Goal: Task Accomplishment & Management: Complete application form

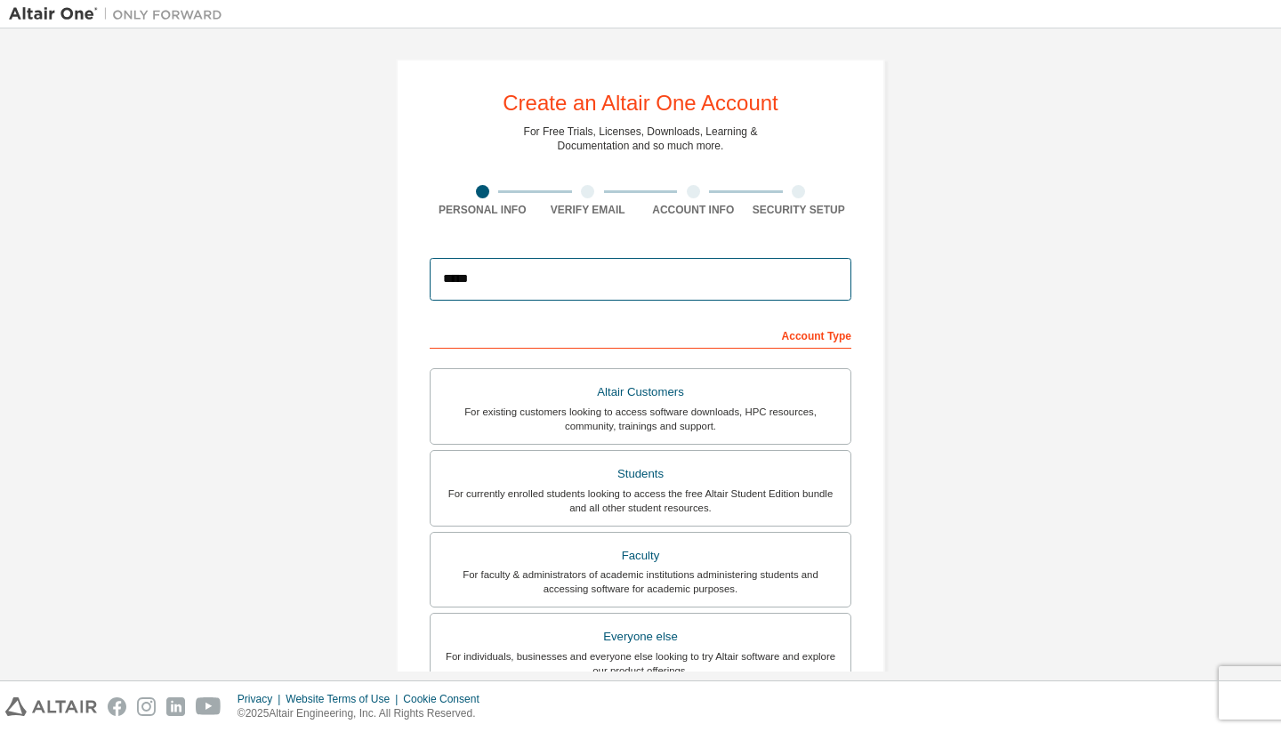
type input "******"
type input "**********"
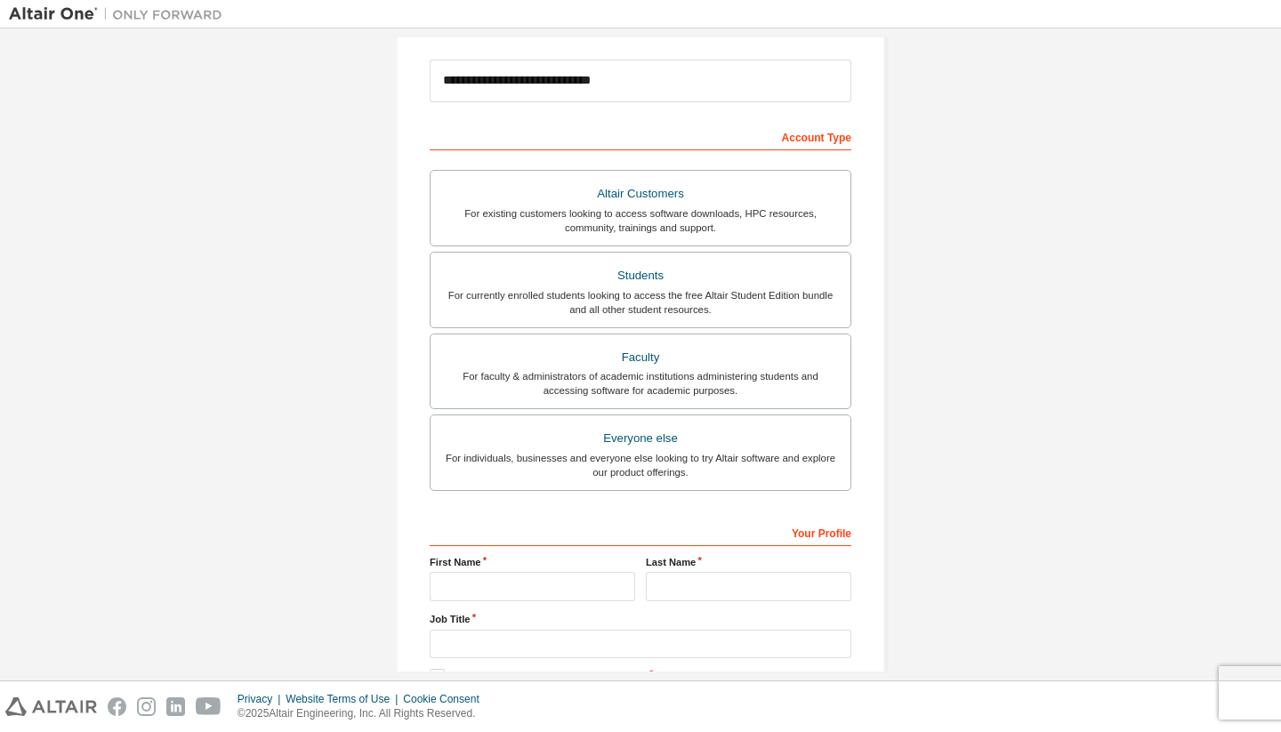
scroll to position [208, 0]
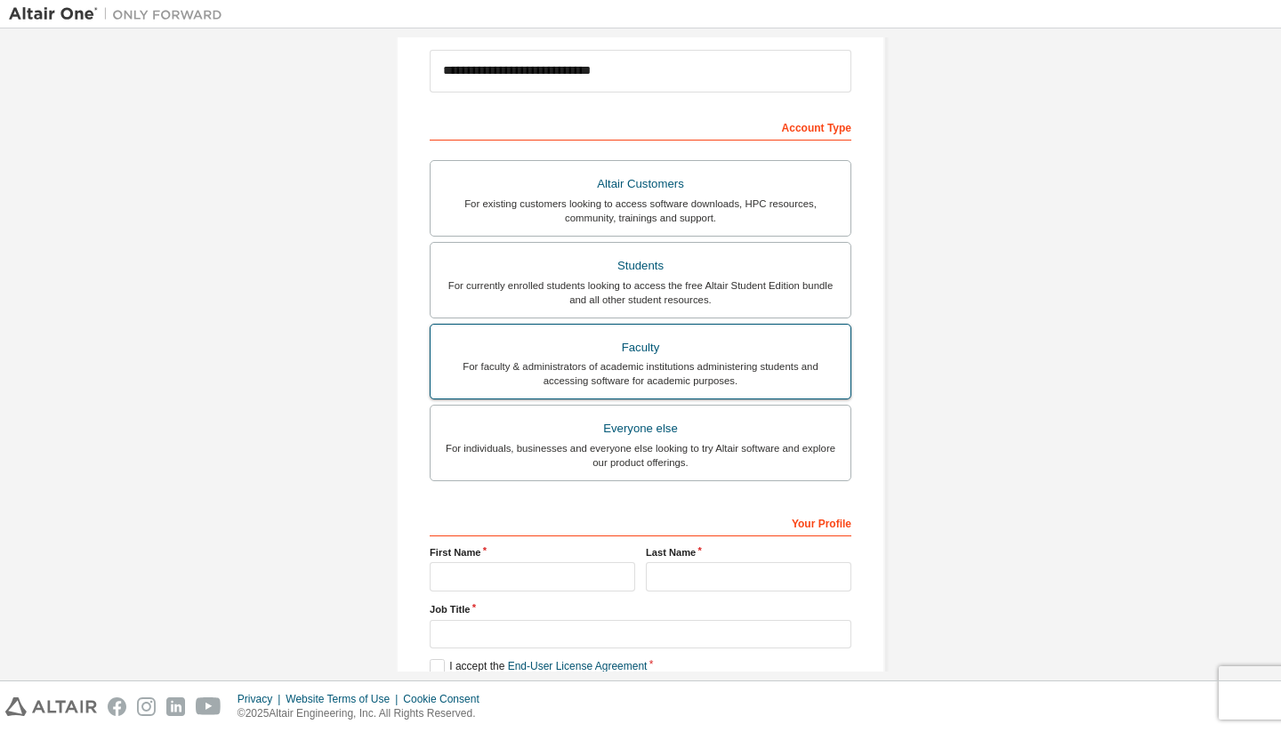
click at [754, 364] on div "For faculty & administrators of academic institutions administering students an…" at bounding box center [640, 373] width 398 height 28
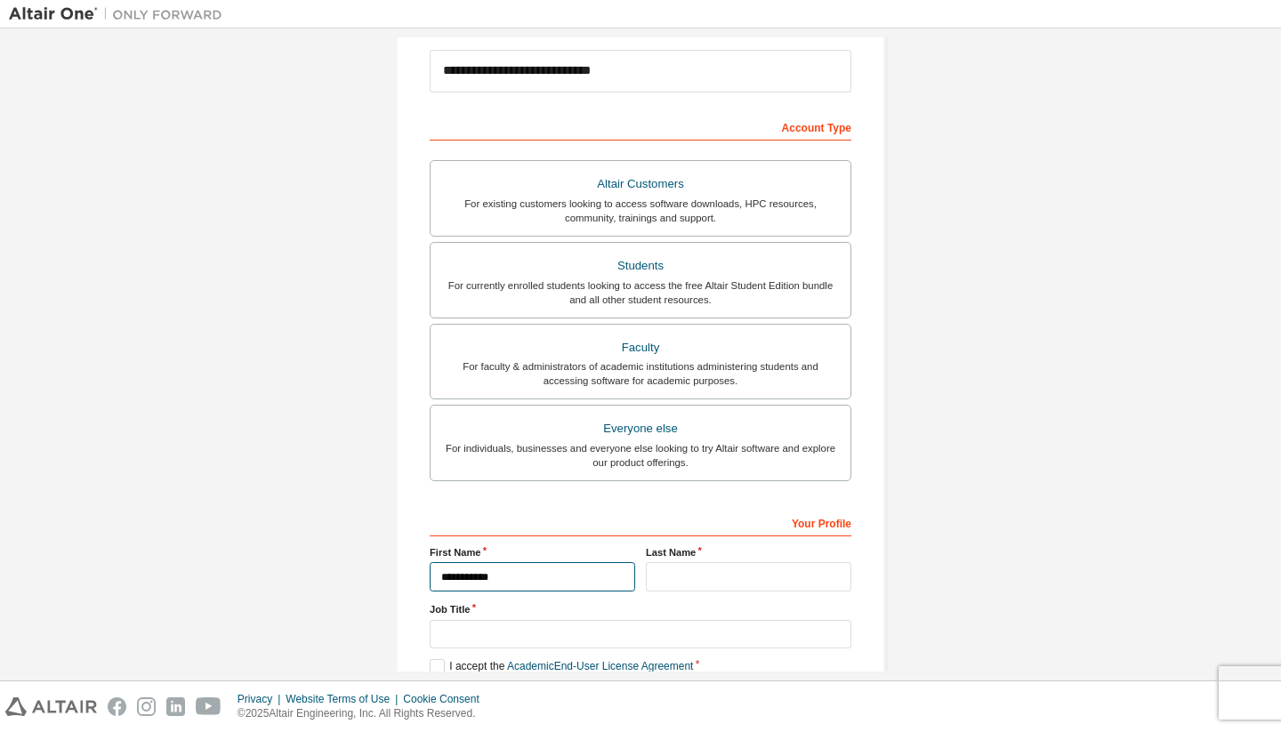
type input "**********"
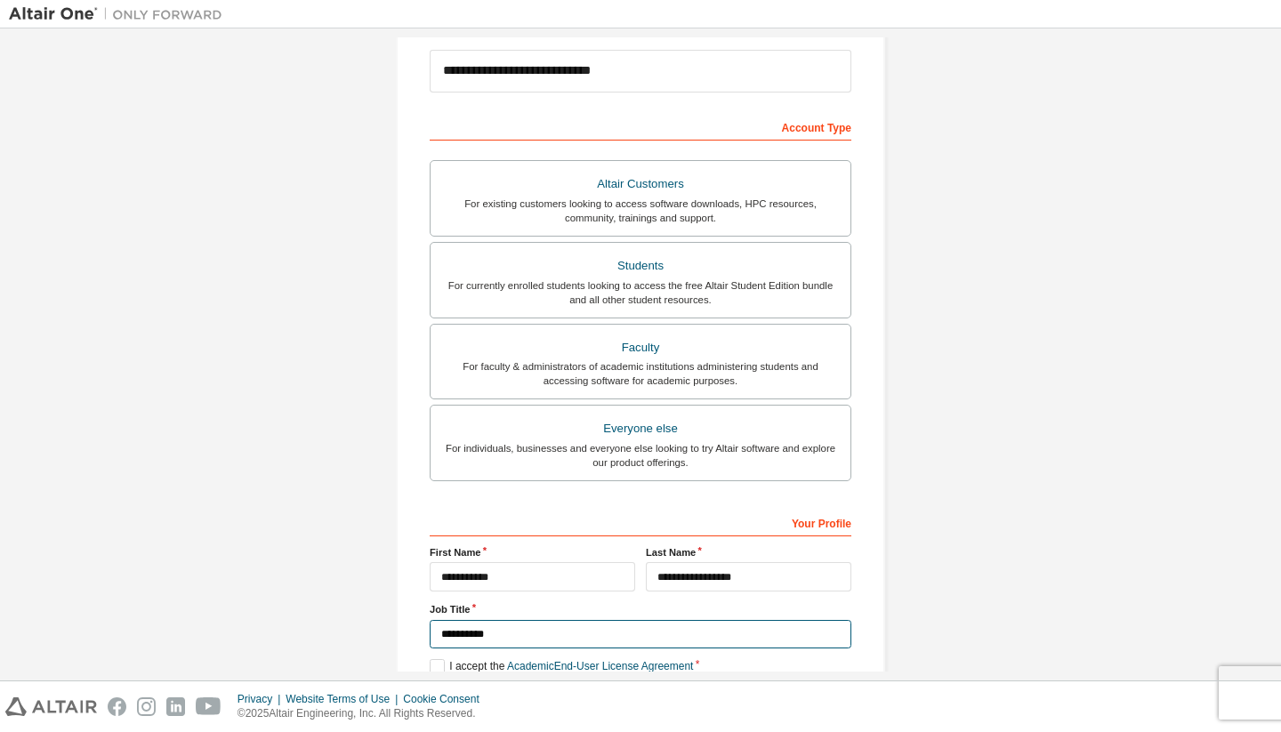
type input "**********"
click at [390, 556] on div "**********" at bounding box center [640, 300] width 532 height 942
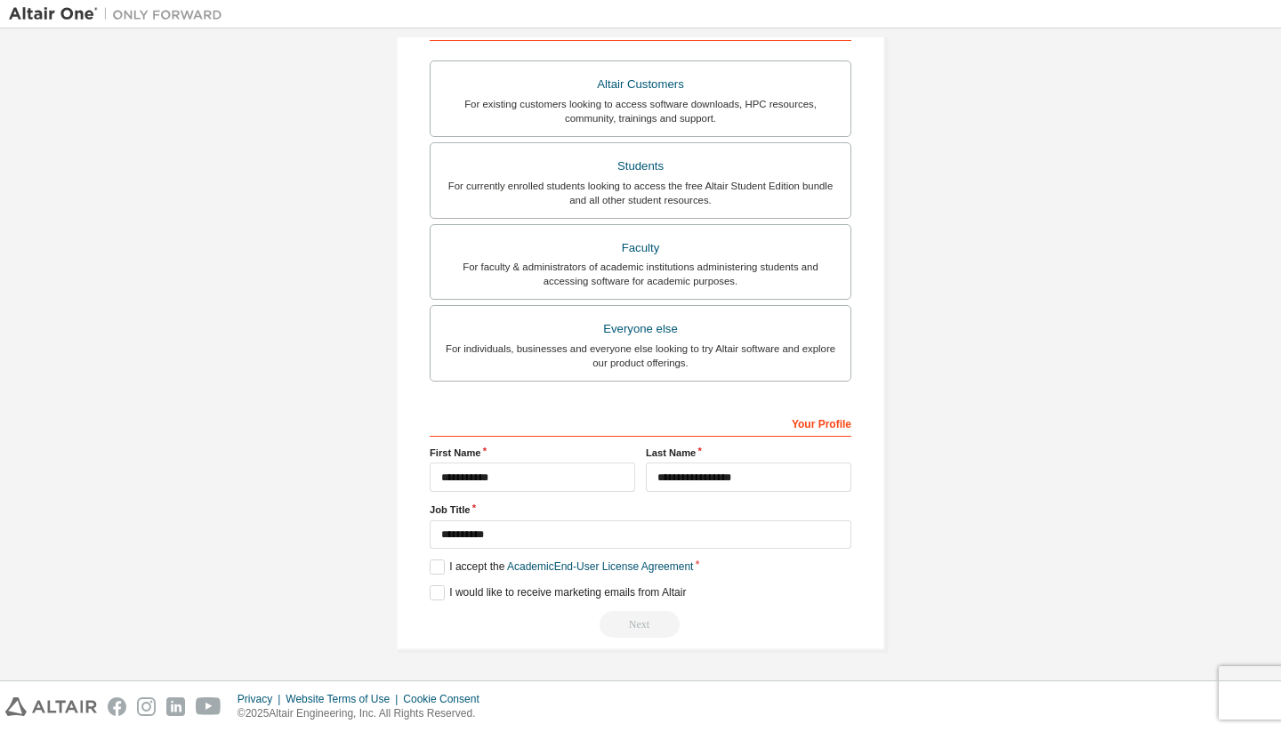
scroll to position [306, 0]
click at [446, 562] on label "I accept the Academic End-User License Agreement" at bounding box center [561, 568] width 263 height 15
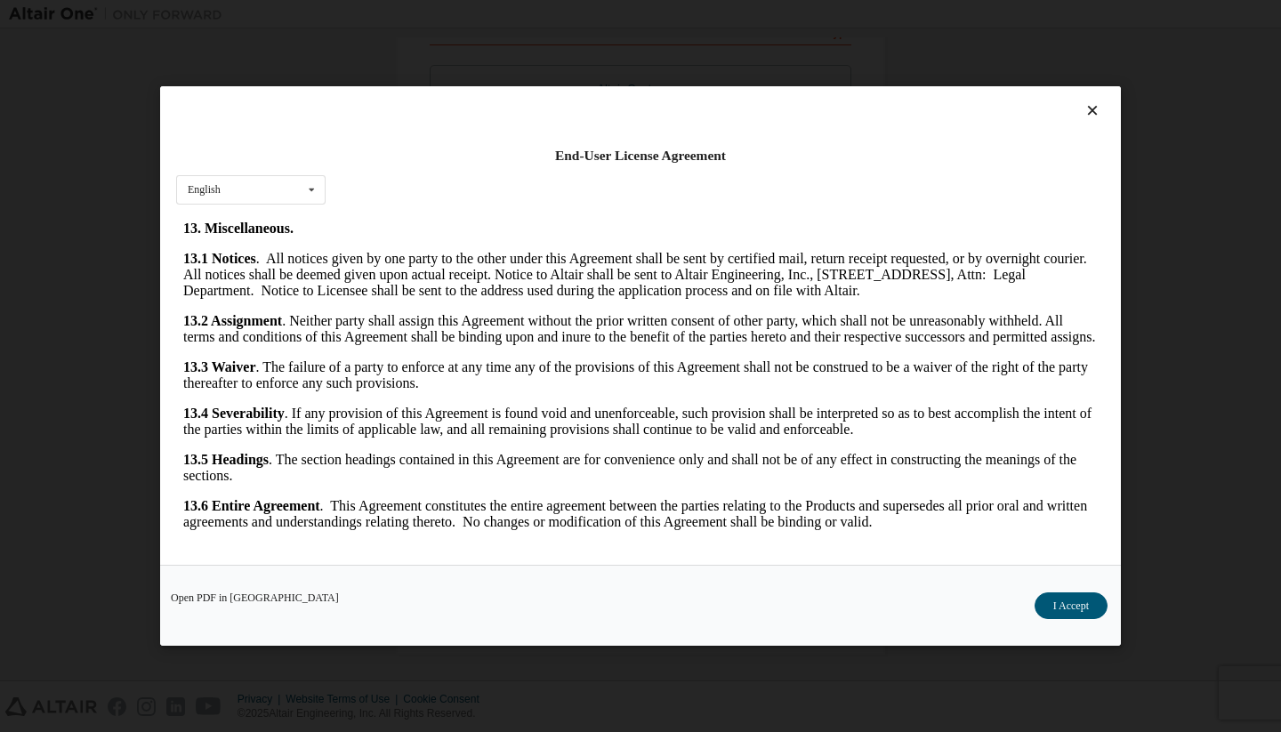
scroll to position [2846, 0]
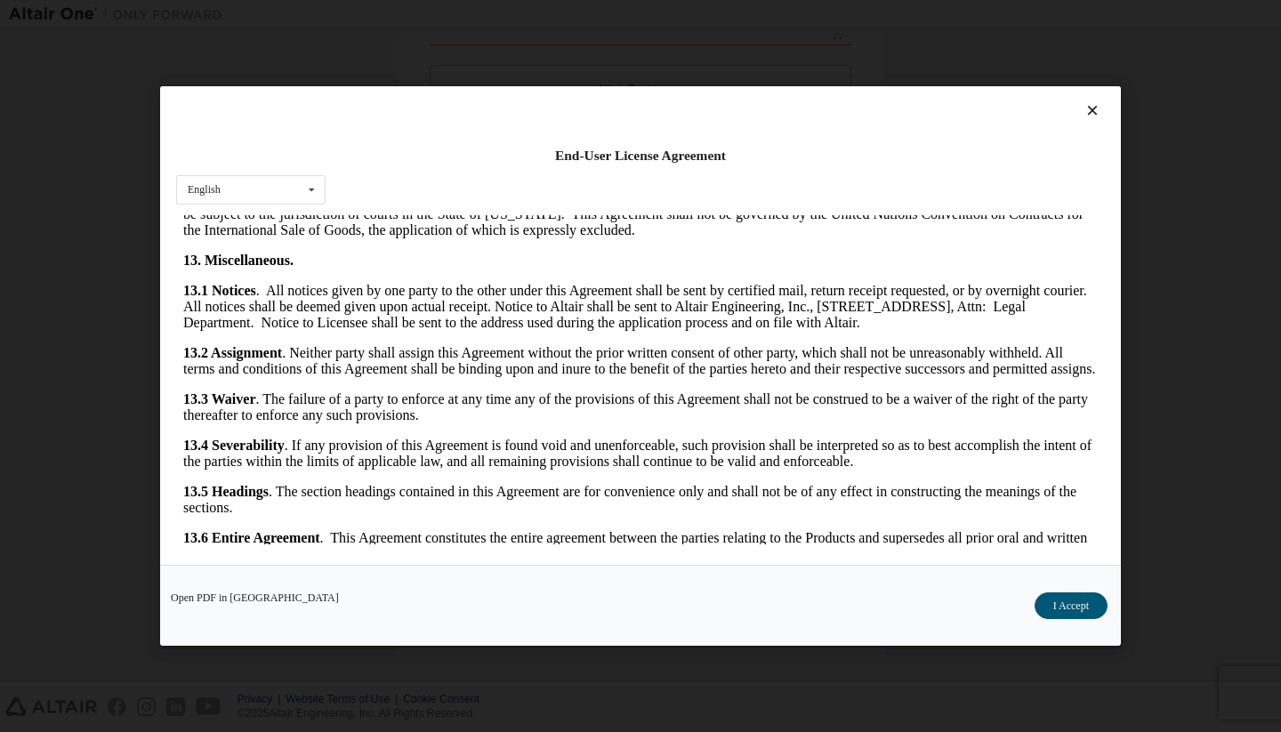
click at [1069, 611] on button "I Accept" at bounding box center [1070, 605] width 73 height 27
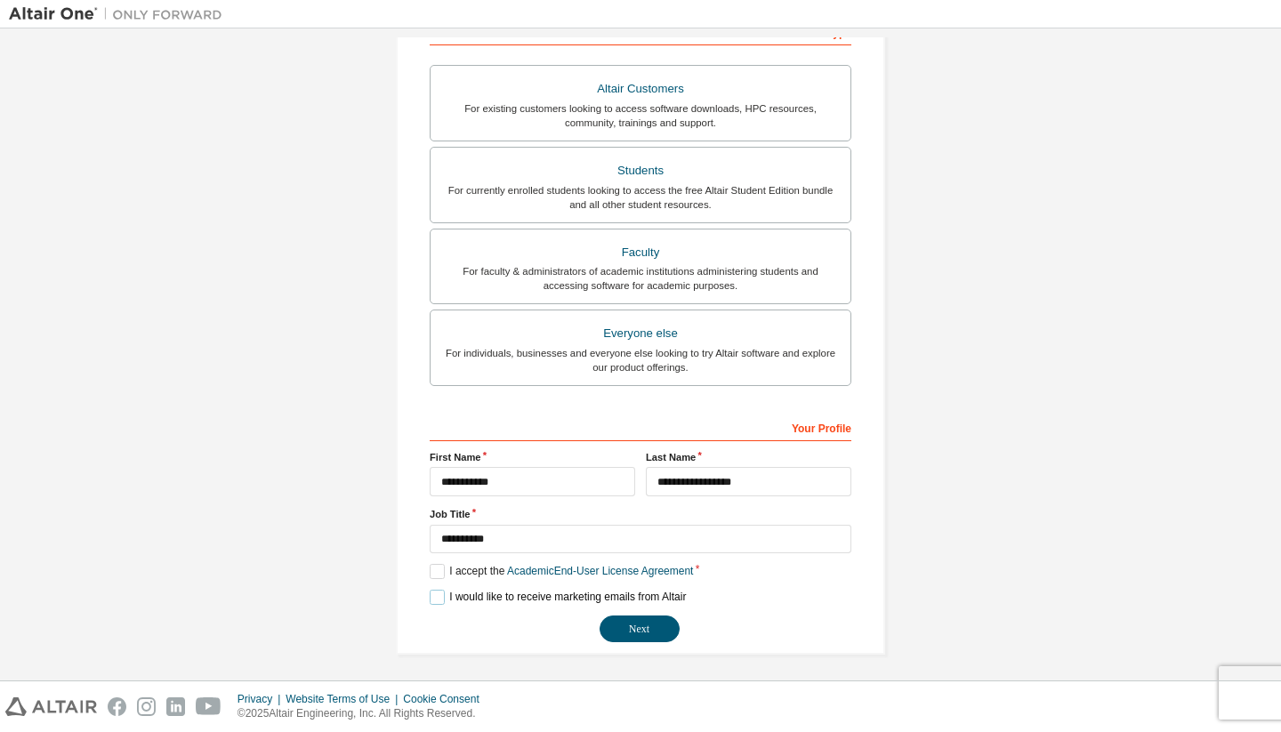
click at [490, 596] on label "I would like to receive marketing emails from Altair" at bounding box center [558, 597] width 256 height 15
click at [592, 597] on label "I would like to receive marketing emails from Altair" at bounding box center [558, 597] width 256 height 15
click at [663, 624] on button "Next" at bounding box center [640, 629] width 80 height 27
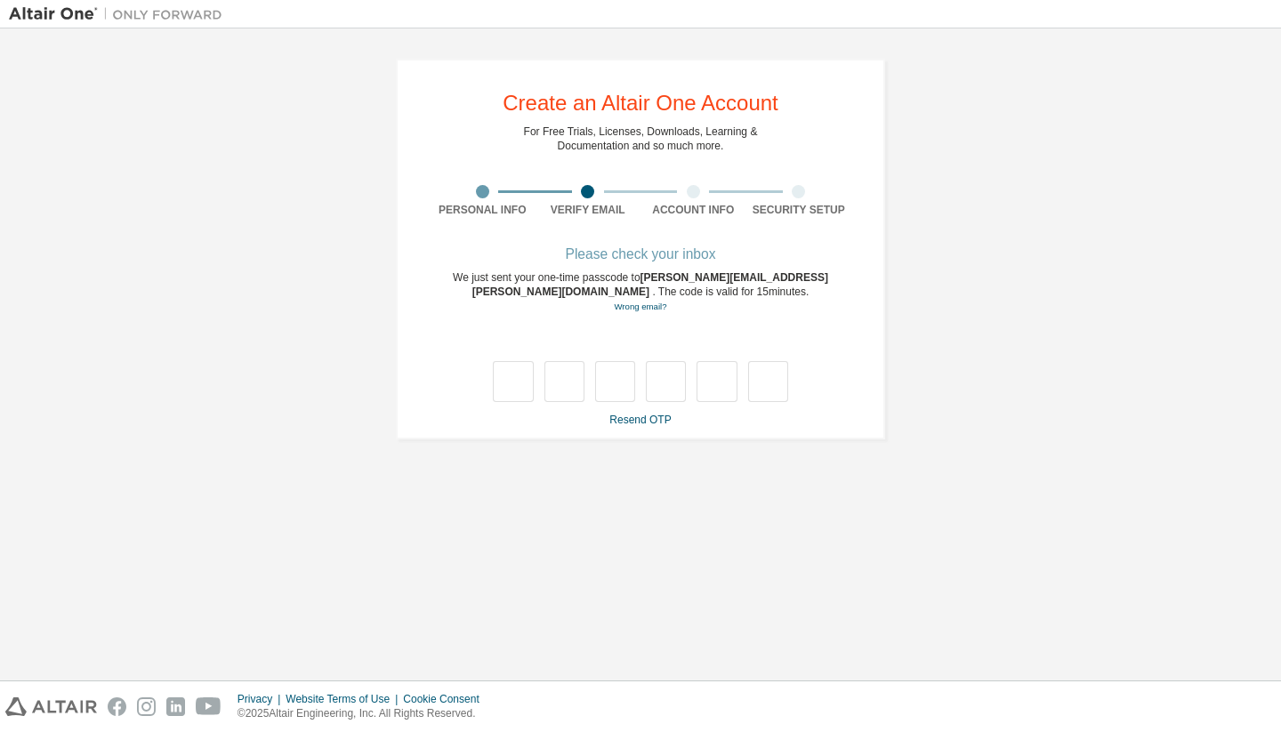
scroll to position [0, 0]
drag, startPoint x: 672, startPoint y: 280, endPoint x: 704, endPoint y: 282, distance: 32.1
click at [672, 280] on span "jorge.zambrano@uazuay.edu.ec" at bounding box center [650, 284] width 356 height 27
click at [640, 414] on link "Resend OTP" at bounding box center [639, 420] width 61 height 12
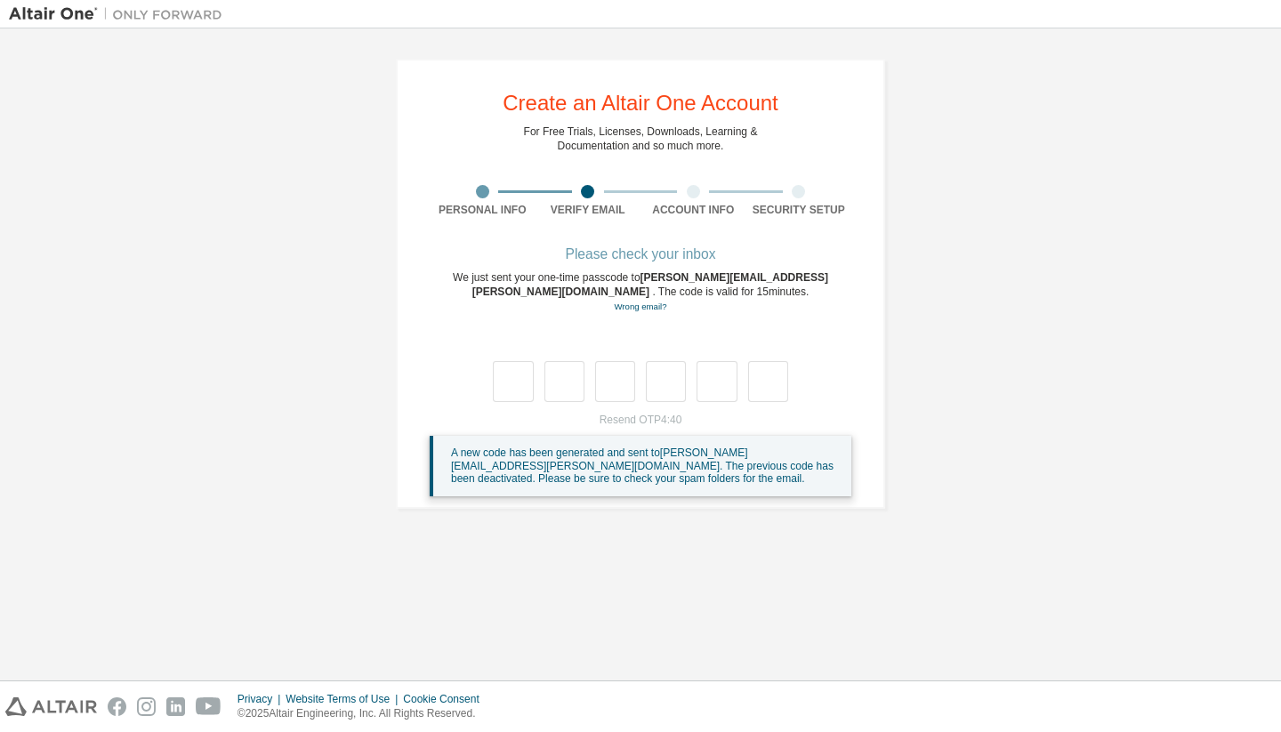
drag, startPoint x: 618, startPoint y: 339, endPoint x: 642, endPoint y: 333, distance: 24.8
click at [618, 339] on div at bounding box center [641, 363] width 422 height 77
click at [643, 332] on div at bounding box center [641, 363] width 422 height 77
click at [644, 332] on div at bounding box center [641, 363] width 422 height 77
drag, startPoint x: 644, startPoint y: 332, endPoint x: 680, endPoint y: 327, distance: 35.9
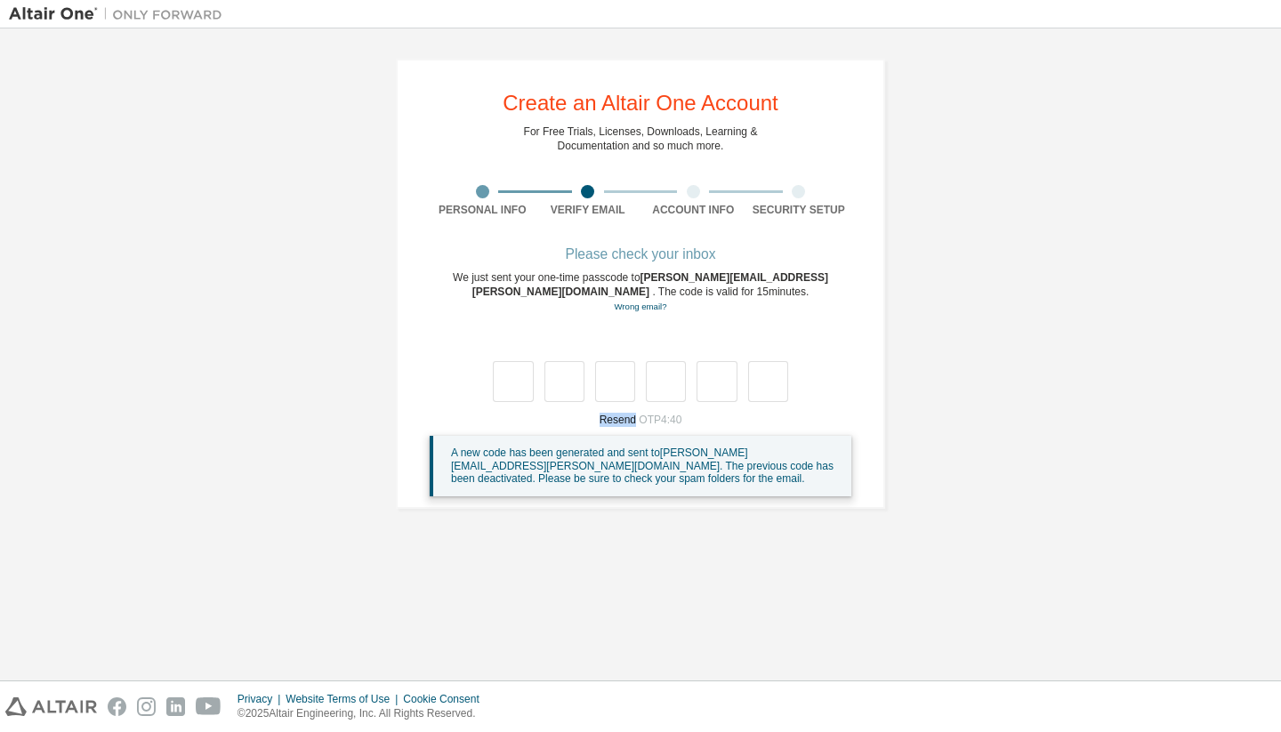
click at [645, 332] on div at bounding box center [641, 363] width 422 height 77
drag, startPoint x: 683, startPoint y: 329, endPoint x: 698, endPoint y: 347, distance: 23.3
click at [683, 329] on div at bounding box center [641, 363] width 422 height 77
click at [700, 413] on div "Resend OTP 4:38 A new code has been generated and sent to jorge.zambrano@uazuay…" at bounding box center [641, 455] width 422 height 84
drag, startPoint x: 687, startPoint y: 337, endPoint x: 647, endPoint y: 337, distance: 40.0
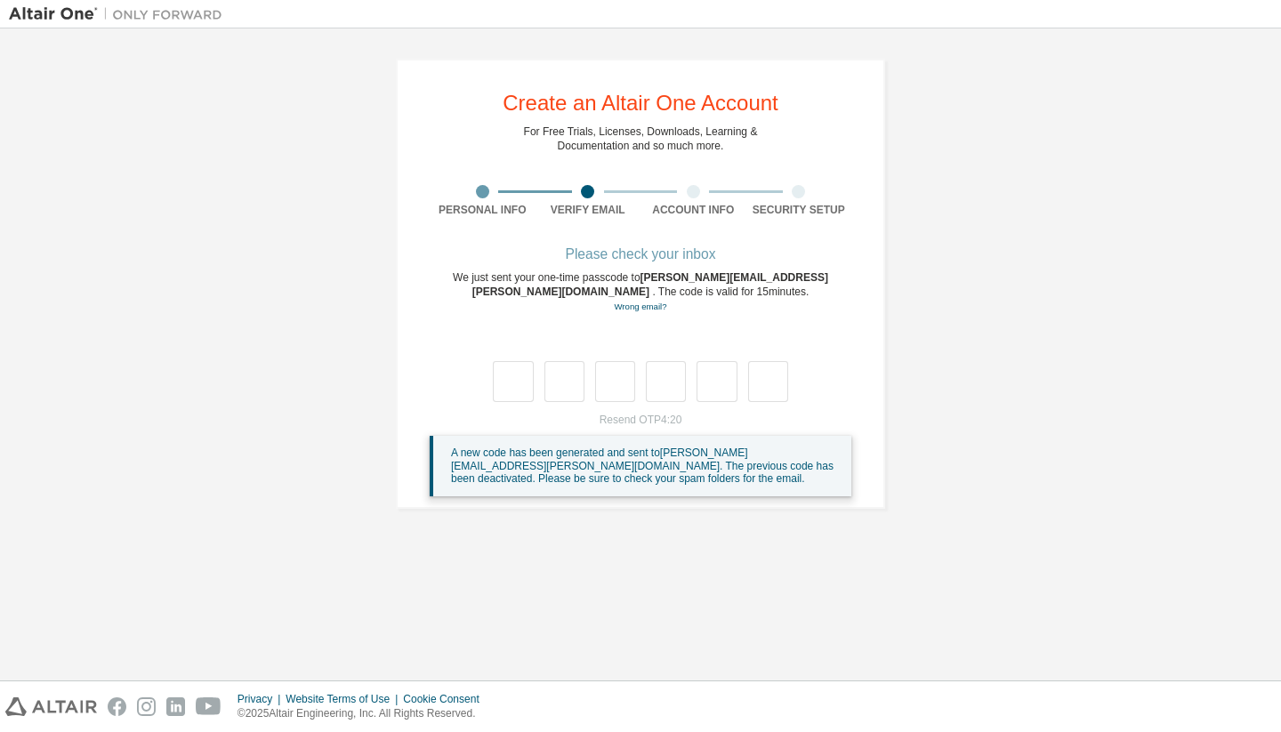
click at [687, 337] on div at bounding box center [641, 363] width 422 height 77
drag, startPoint x: 645, startPoint y: 337, endPoint x: 619, endPoint y: 326, distance: 28.3
click at [645, 337] on div at bounding box center [641, 363] width 422 height 77
click at [589, 229] on div "**********" at bounding box center [640, 284] width 489 height 450
click at [661, 279] on span "jorge.zambrano@uazuay.edu.ec" at bounding box center [650, 284] width 356 height 27
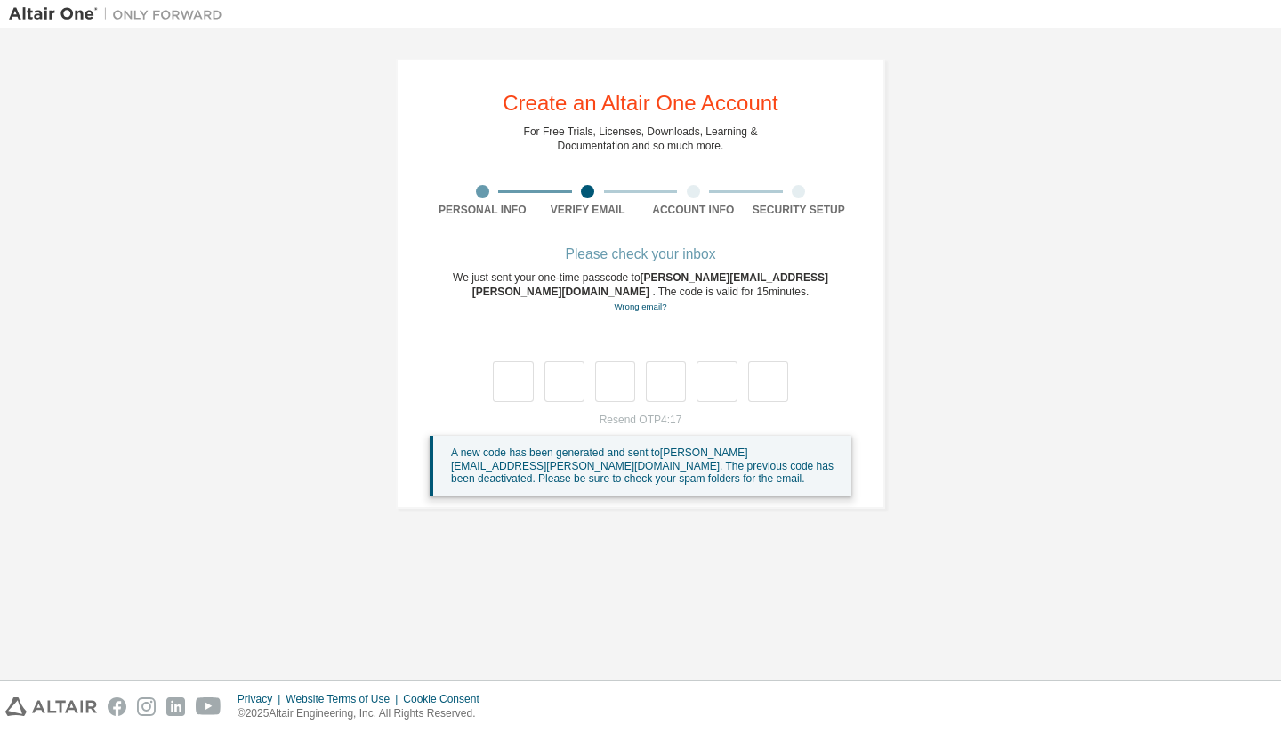
click at [683, 256] on div "Please check your inbox" at bounding box center [641, 254] width 422 height 11
click at [681, 258] on div "Please check your inbox" at bounding box center [641, 254] width 422 height 11
click at [637, 326] on div at bounding box center [641, 363] width 422 height 77
click at [627, 331] on div at bounding box center [641, 363] width 422 height 77
click at [628, 331] on div at bounding box center [641, 363] width 422 height 77
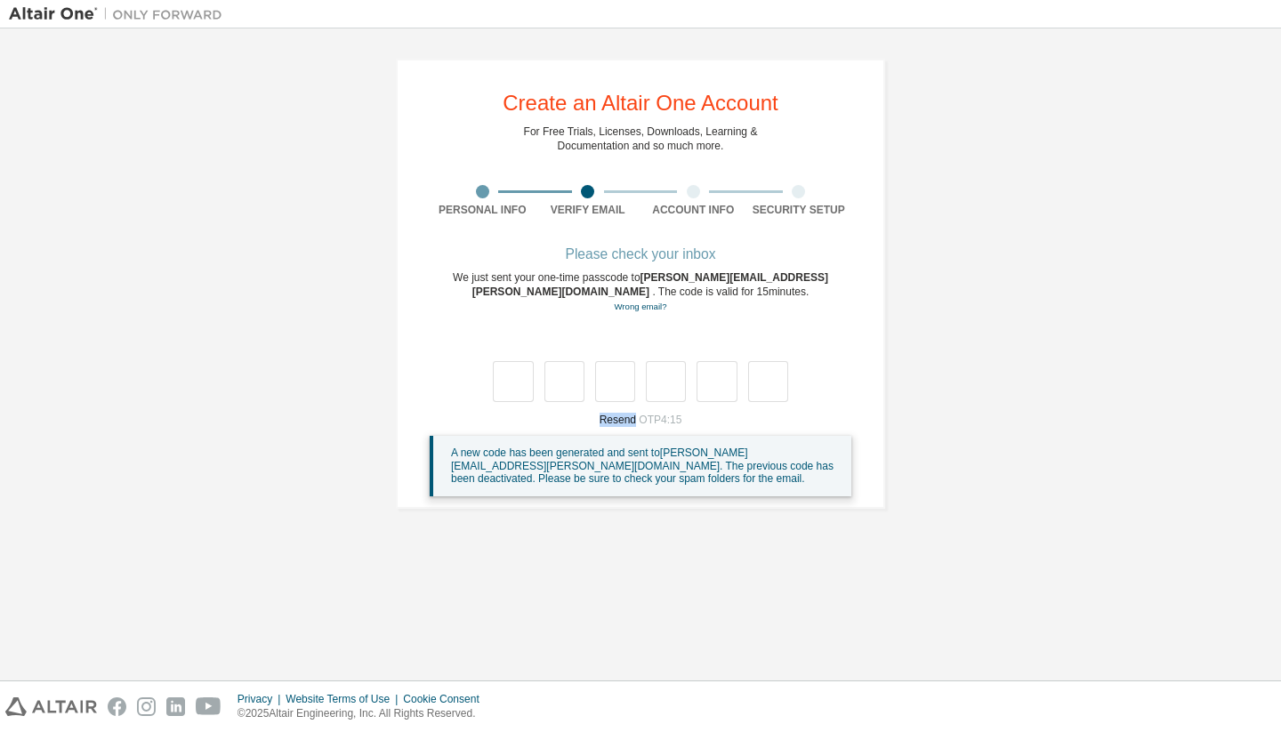
click at [628, 331] on div at bounding box center [641, 363] width 422 height 77
click at [484, 447] on span "A new code has been generated and sent to jorge.zambrano@uazuay.edu.ec . The pr…" at bounding box center [642, 466] width 382 height 38
click at [728, 320] on div "Please check your inbox We just sent your one-time passcode to jorge.zambrano@u…" at bounding box center [641, 372] width 422 height 247
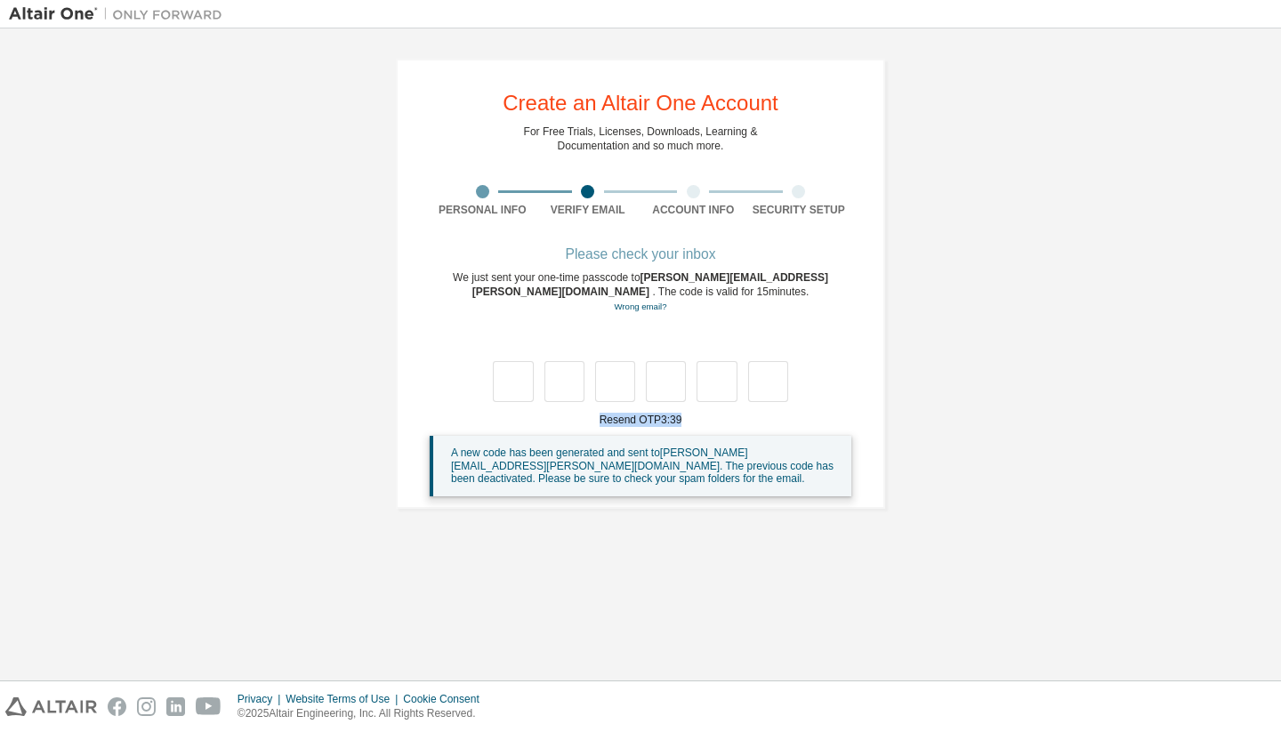
click at [720, 332] on div at bounding box center [641, 363] width 422 height 77
click at [661, 338] on div at bounding box center [641, 363] width 422 height 77
click at [650, 336] on div at bounding box center [641, 363] width 422 height 77
click at [645, 337] on div at bounding box center [641, 363] width 422 height 77
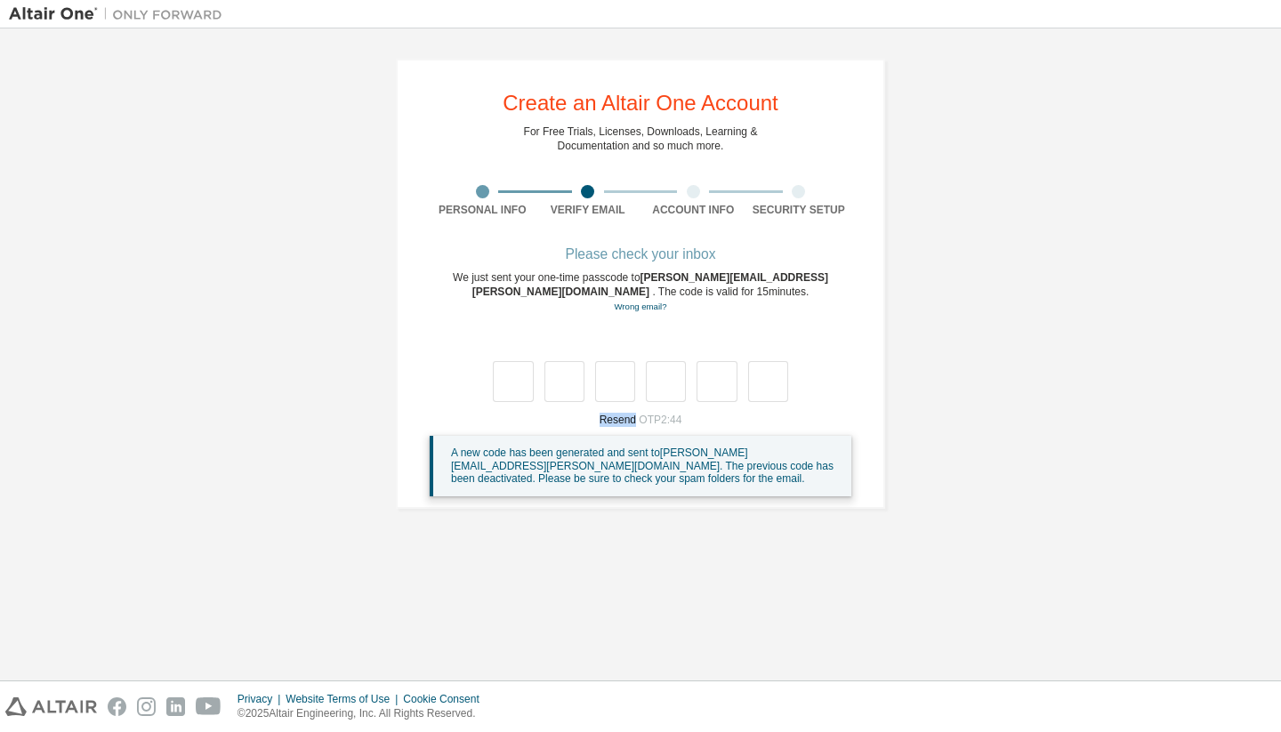
click at [648, 335] on div at bounding box center [641, 363] width 422 height 77
click at [649, 334] on div at bounding box center [641, 363] width 422 height 77
click at [662, 331] on div at bounding box center [641, 363] width 422 height 77
click at [664, 331] on div at bounding box center [641, 363] width 422 height 77
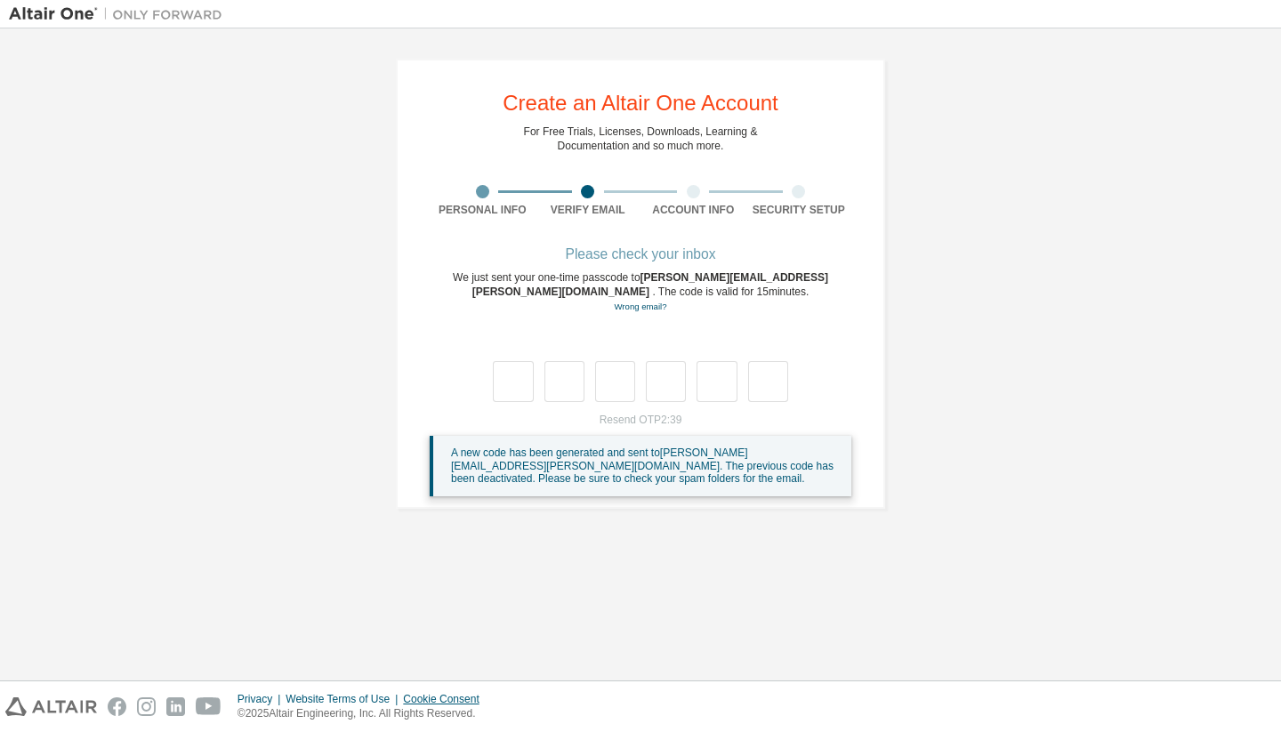
click at [447, 699] on div "Cookie Consent" at bounding box center [446, 699] width 86 height 14
click at [1007, 292] on div "**********" at bounding box center [640, 283] width 1263 height 493
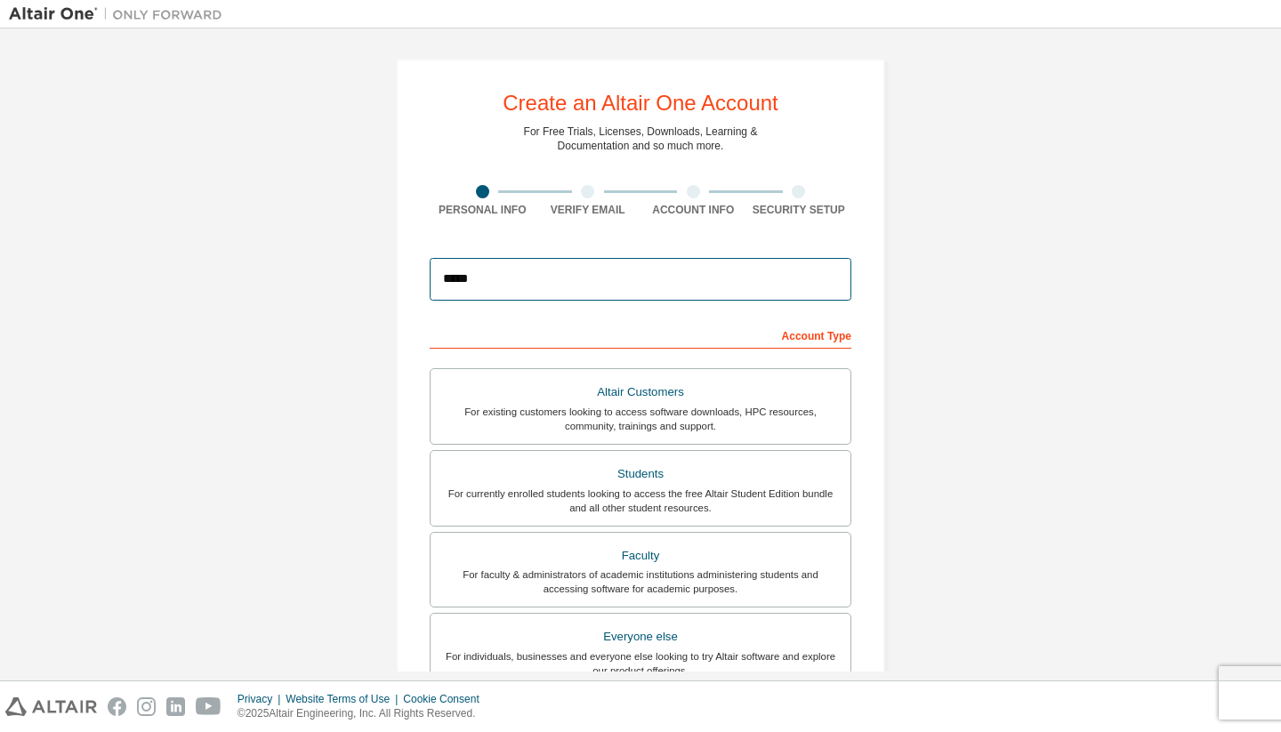
type input "******"
type input "**********"
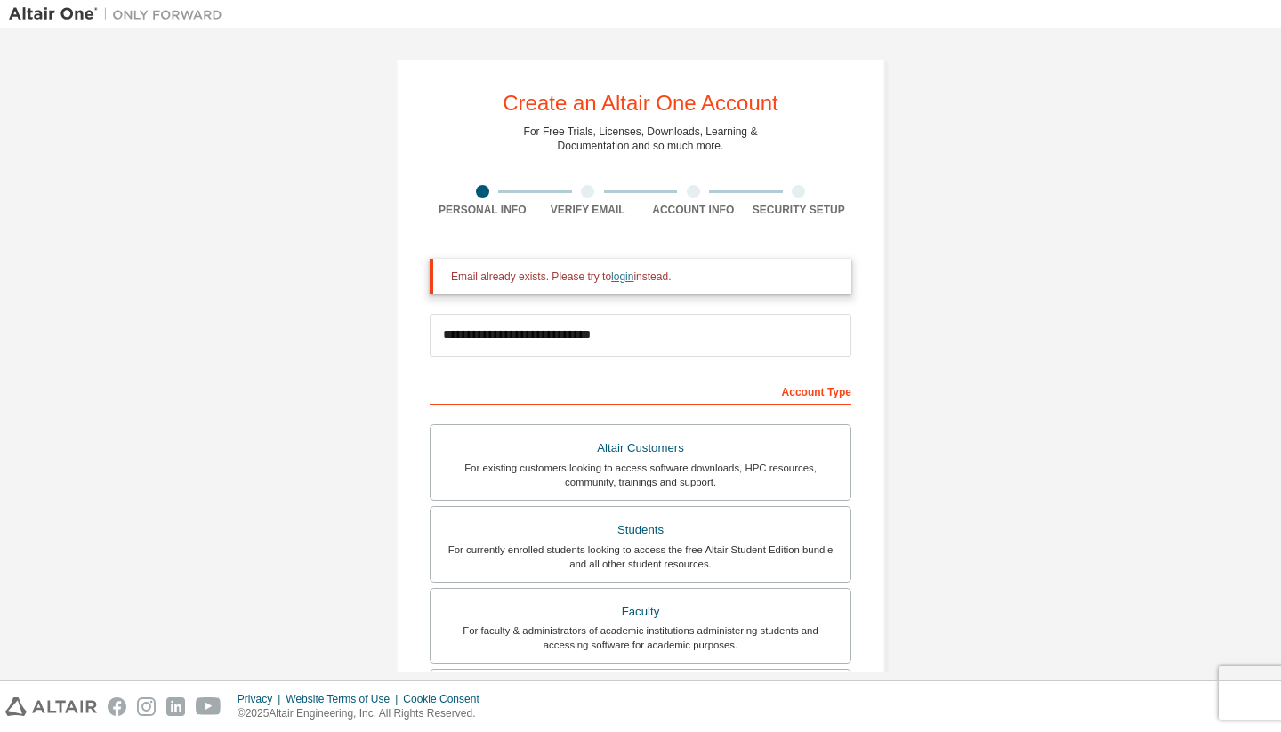
click at [633, 281] on link "login" at bounding box center [622, 276] width 22 height 12
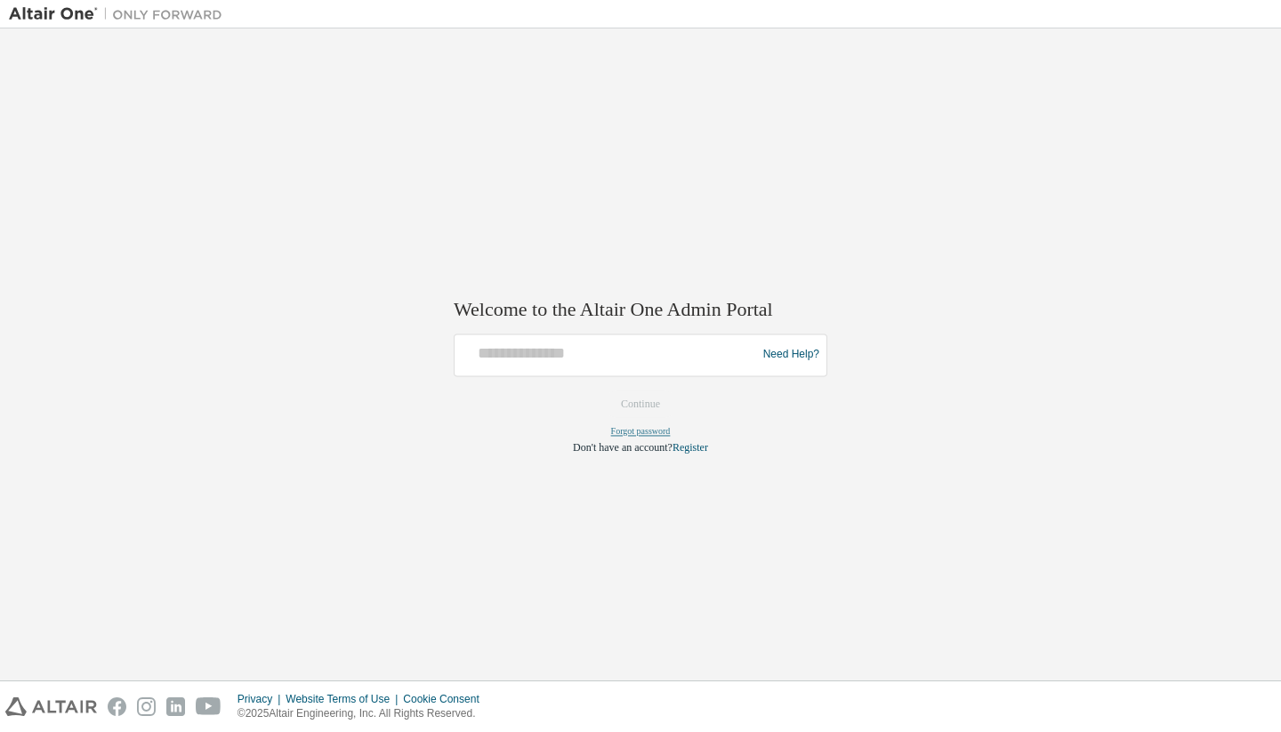
click at [650, 431] on link "Forgot password" at bounding box center [641, 431] width 60 height 10
